Goal: Information Seeking & Learning: Learn about a topic

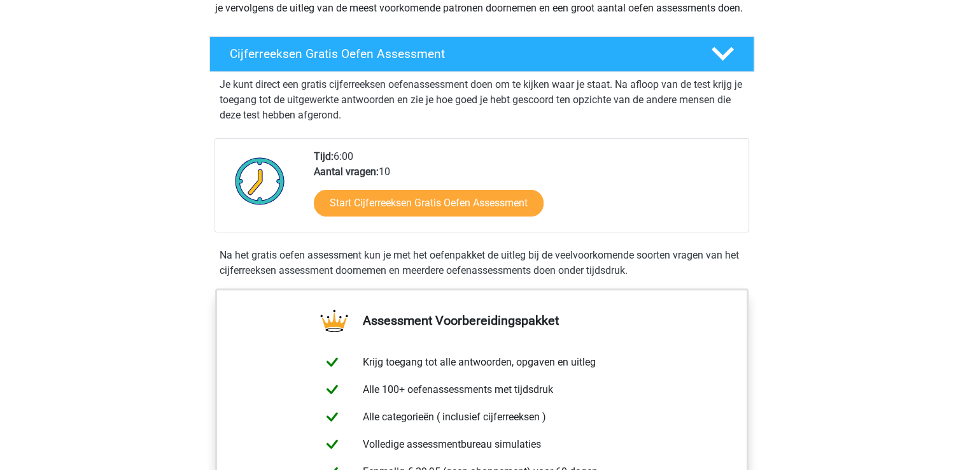
scroll to position [191, 0]
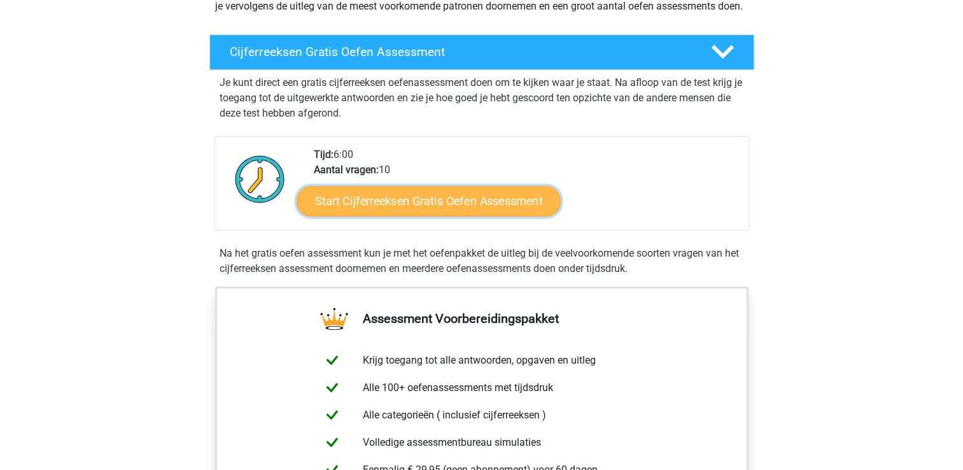
click at [416, 211] on link "Start Cijferreeksen Gratis Oefen Assessment" at bounding box center [429, 200] width 264 height 31
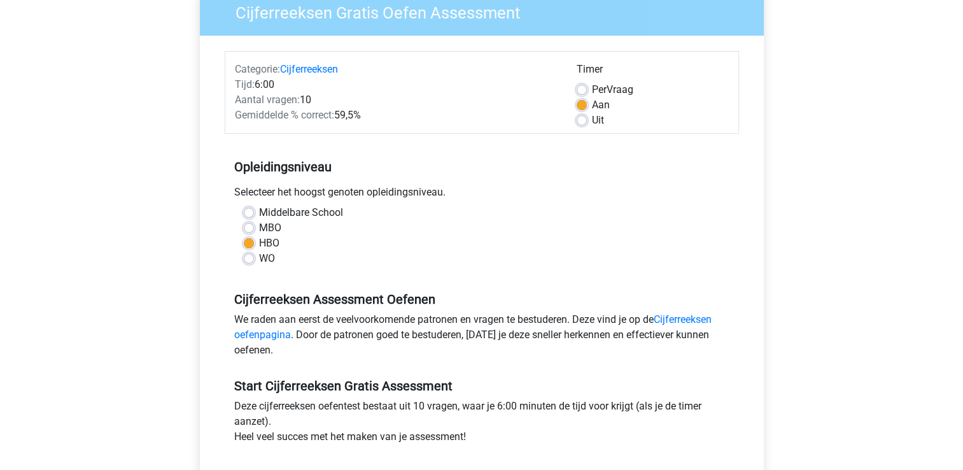
scroll to position [127, 0]
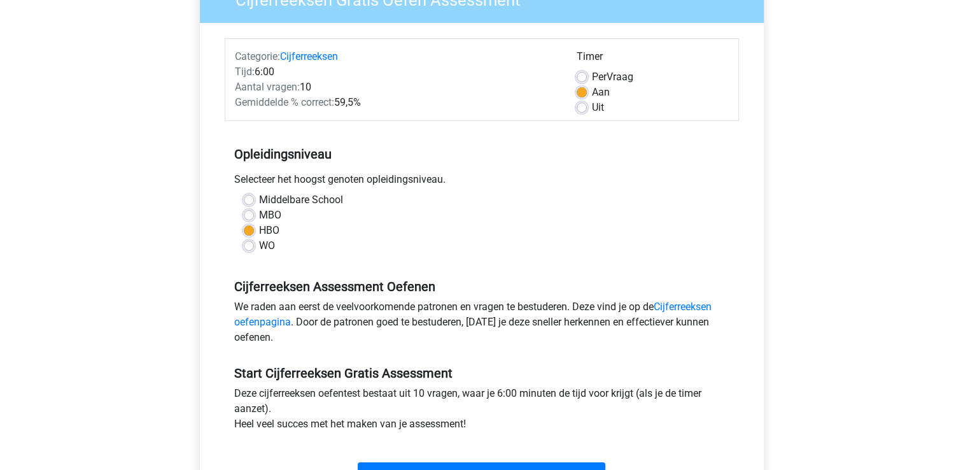
click at [592, 108] on label "Uit" at bounding box center [598, 107] width 12 height 15
click at [582, 108] on input "Uit" at bounding box center [582, 106] width 10 height 13
radio input "true"
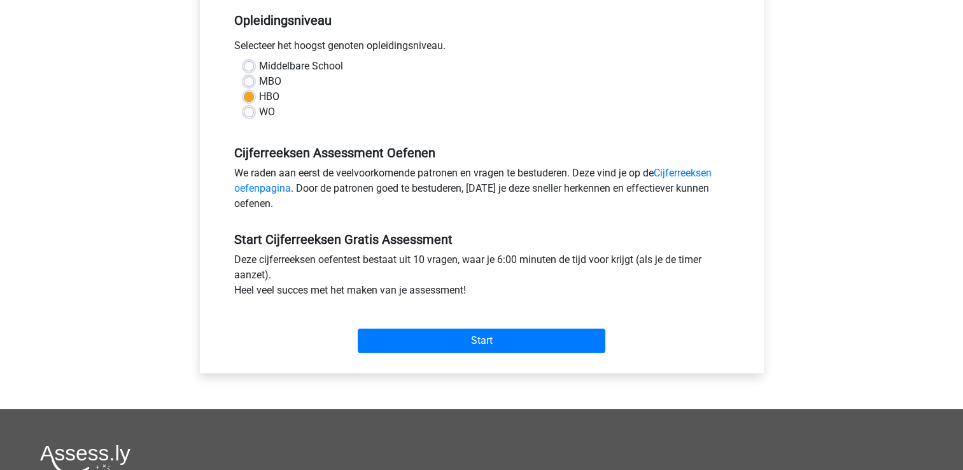
scroll to position [270, 0]
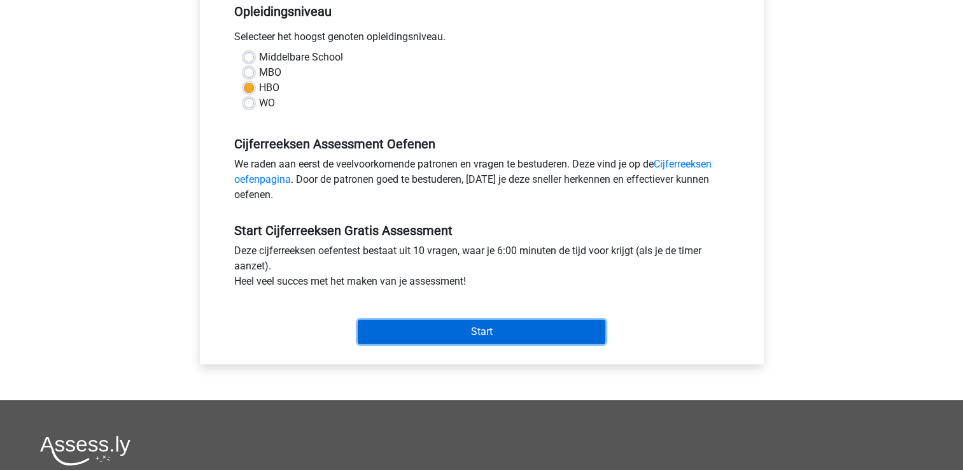
click at [477, 330] on input "Start" at bounding box center [482, 331] width 248 height 24
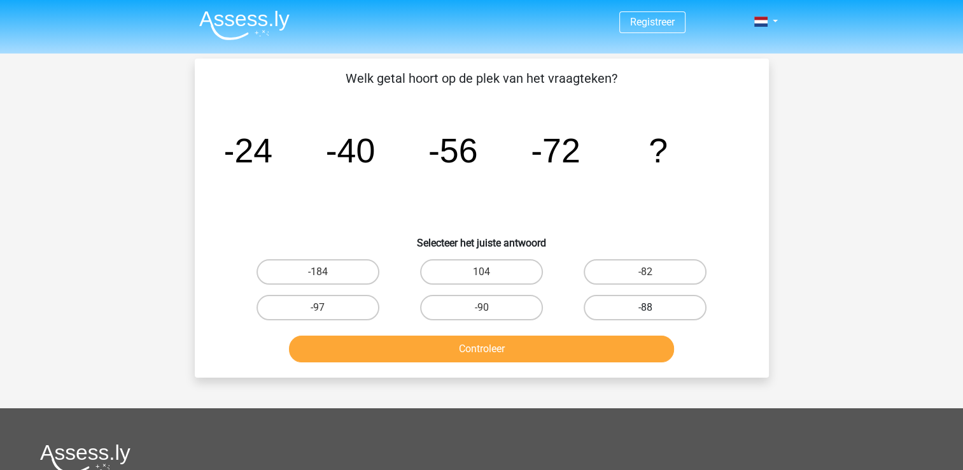
click at [629, 298] on label "-88" at bounding box center [645, 307] width 123 height 25
click at [645, 307] on input "-88" at bounding box center [649, 311] width 8 height 8
radio input "true"
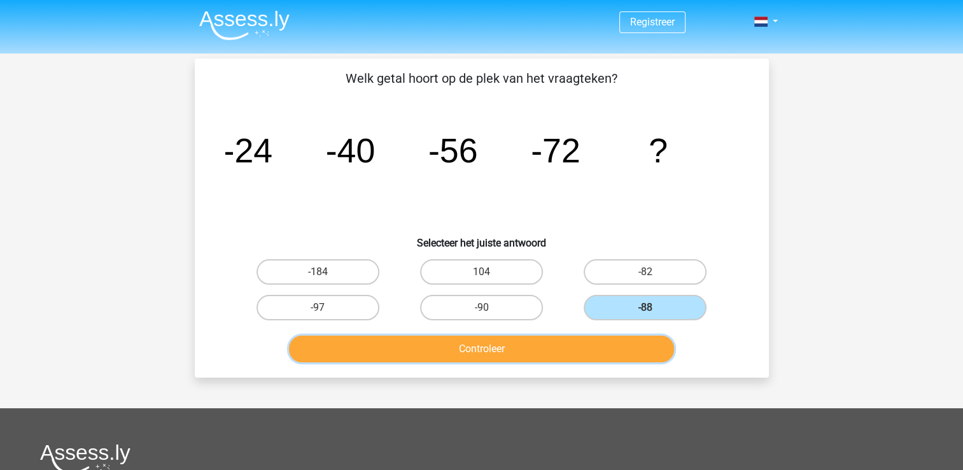
click at [540, 343] on button "Controleer" at bounding box center [481, 348] width 385 height 27
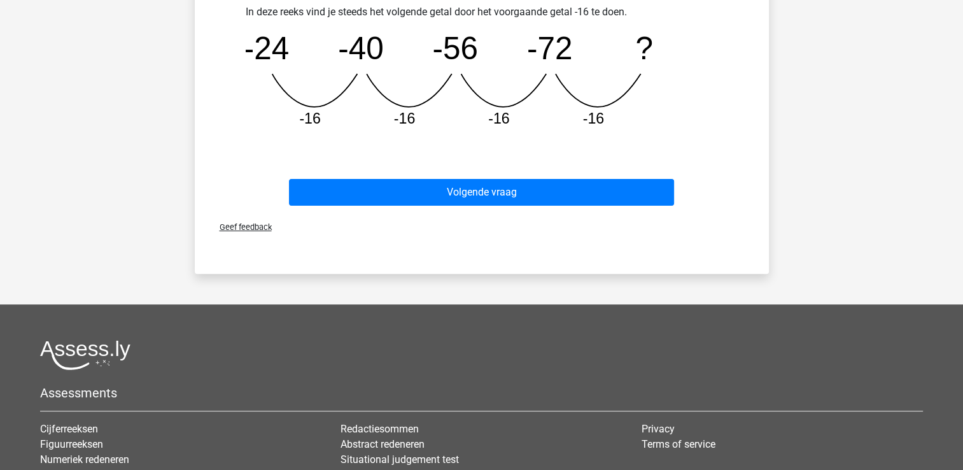
scroll to position [397, 0]
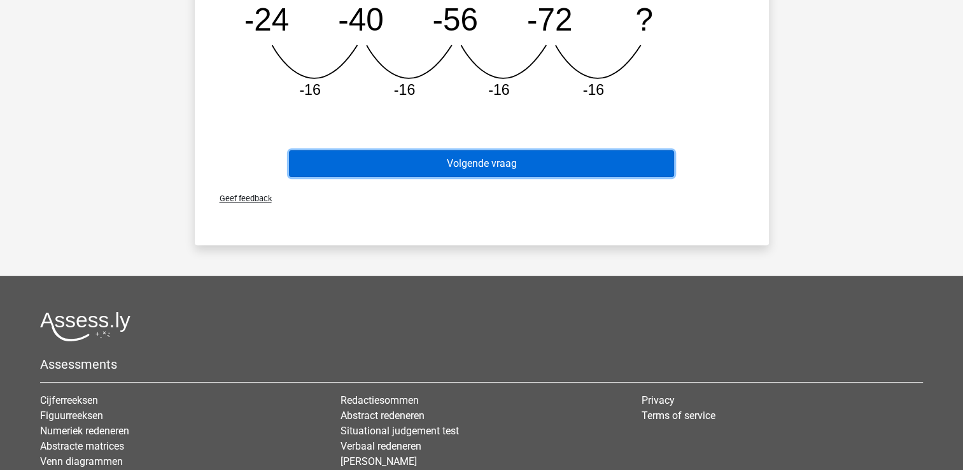
click at [473, 167] on button "Volgende vraag" at bounding box center [481, 163] width 385 height 27
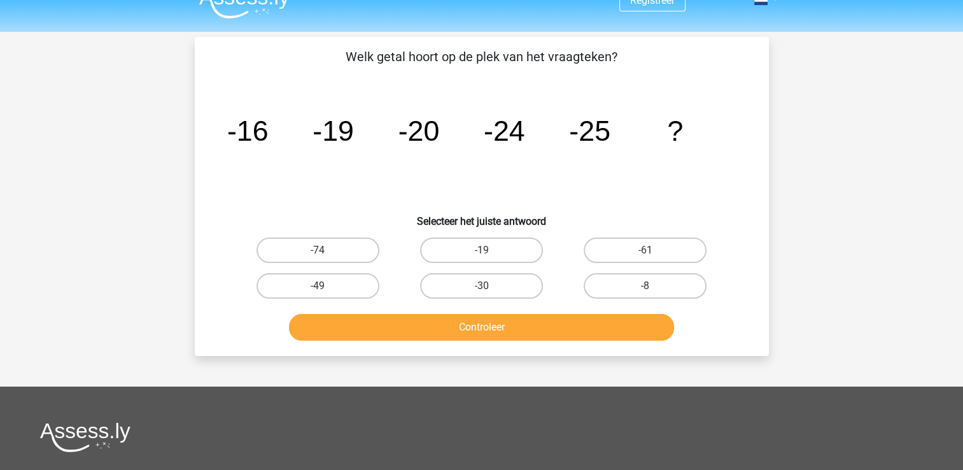
scroll to position [0, 0]
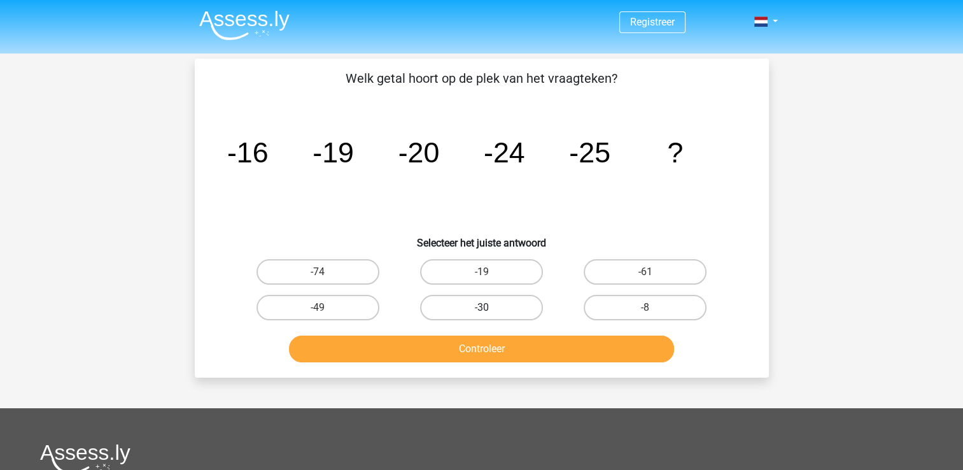
click at [487, 304] on label "-30" at bounding box center [481, 307] width 123 height 25
click at [487, 307] on input "-30" at bounding box center [485, 311] width 8 height 8
radio input "true"
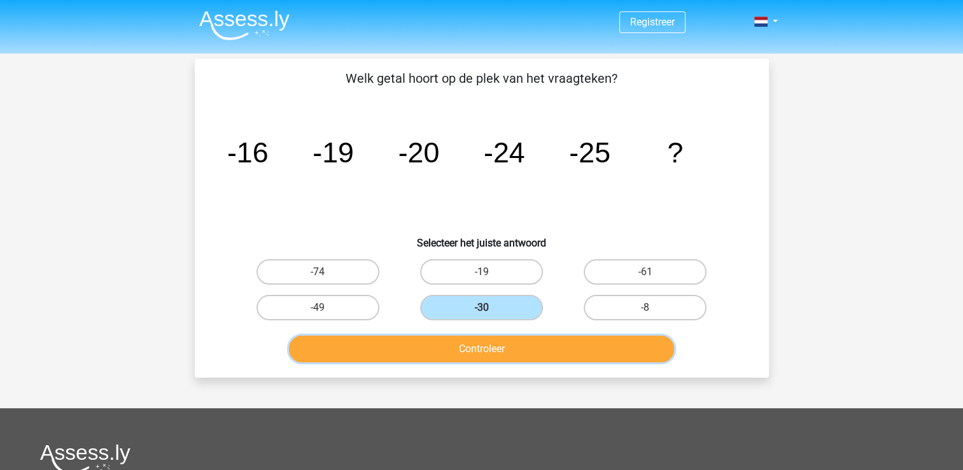
click at [523, 338] on button "Controleer" at bounding box center [481, 348] width 385 height 27
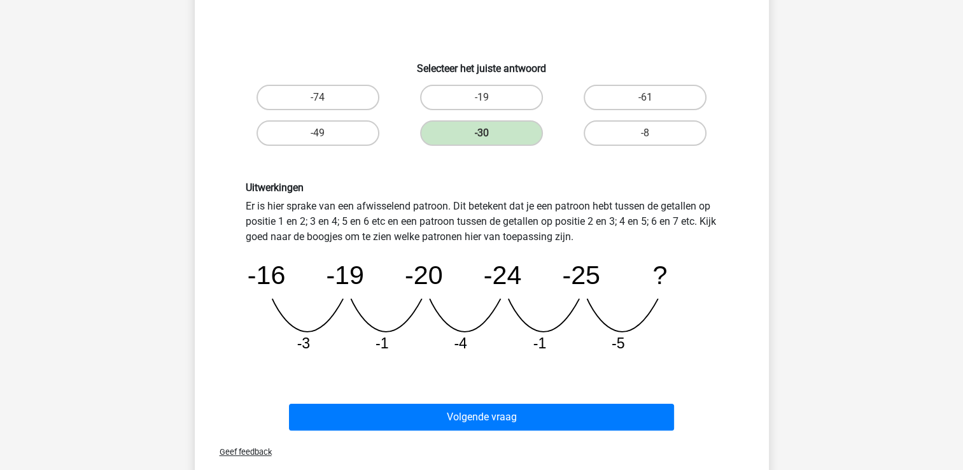
scroll to position [175, 0]
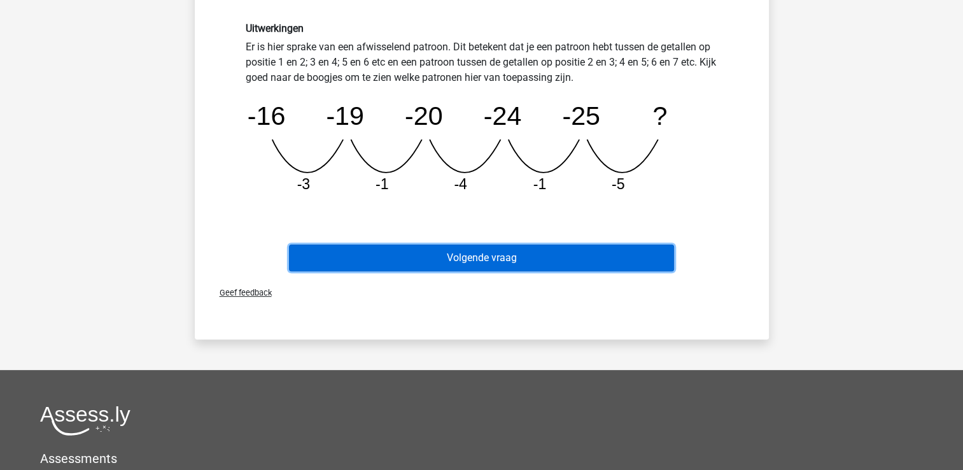
click at [515, 255] on button "Volgende vraag" at bounding box center [481, 257] width 385 height 27
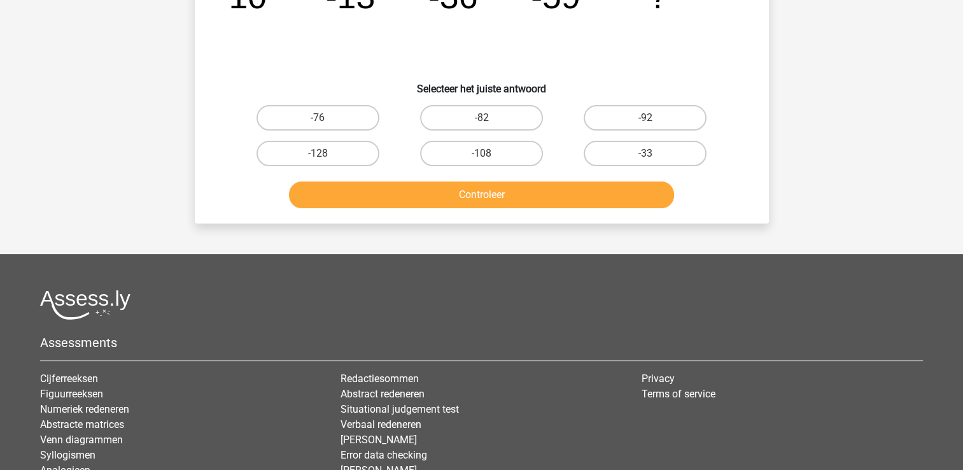
scroll to position [0, 0]
